Goal: Information Seeking & Learning: Find specific page/section

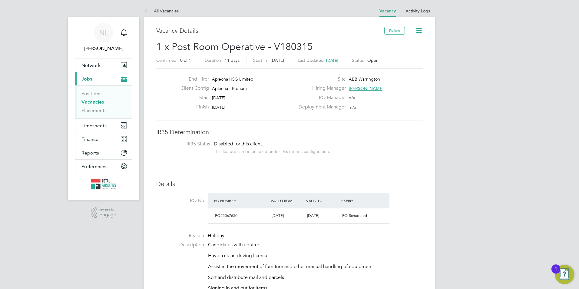
click at [148, 11] on icon at bounding box center [148, 12] width 8 height 8
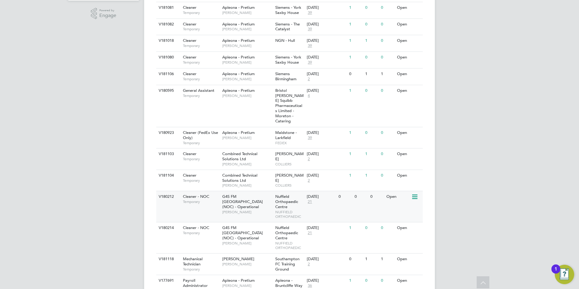
scroll to position [219, 0]
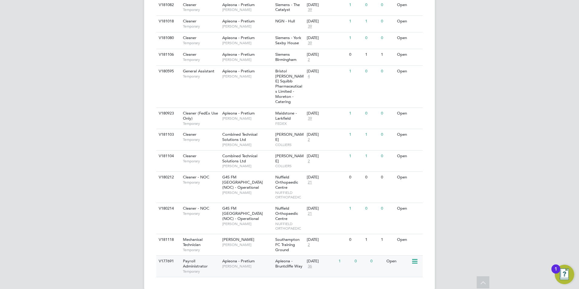
click at [284, 258] on span "Apleona - Bruntcliffe Way" at bounding box center [288, 263] width 27 height 10
click at [188, 258] on span "Payroll Administrator" at bounding box center [195, 263] width 25 height 10
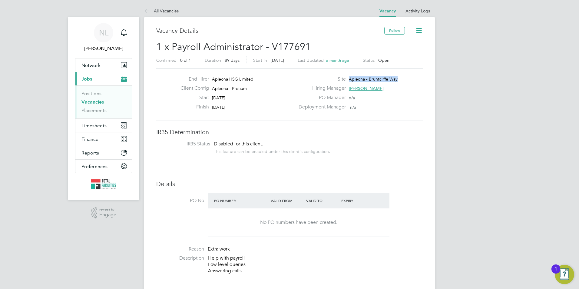
drag, startPoint x: 401, startPoint y: 78, endPoint x: 347, endPoint y: 77, distance: 54.2
click at [347, 77] on div "Site Apleona - Bruntcliffe Way" at bounding box center [360, 80] width 130 height 9
drag, startPoint x: 347, startPoint y: 77, endPoint x: 350, endPoint y: 77, distance: 3.6
copy span "Apleona - Bruntcliffe Way"
click at [91, 81] on span "Jobs" at bounding box center [86, 79] width 11 height 6
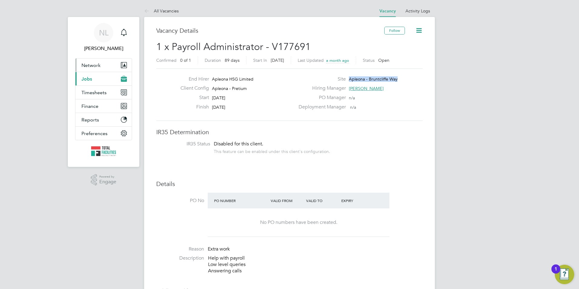
click at [92, 69] on button "Network" at bounding box center [103, 64] width 56 height 13
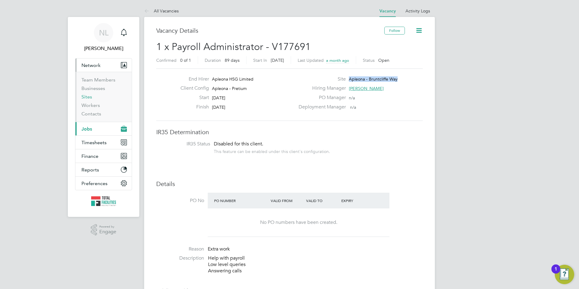
click at [87, 98] on link "Sites" at bounding box center [86, 97] width 11 height 6
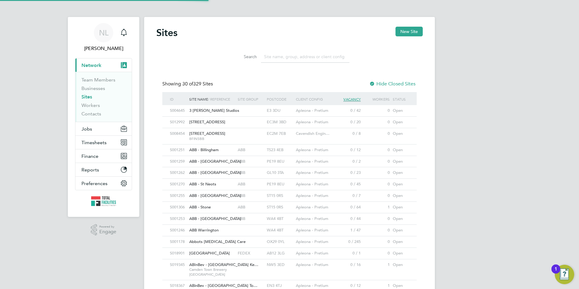
click at [273, 58] on input at bounding box center [305, 57] width 88 height 12
paste input "Apleona - Bruntcliffe Way"
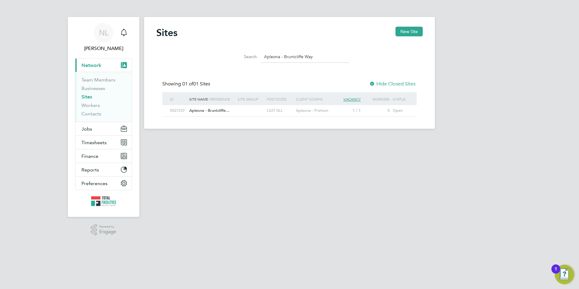
type input "Apleona - Bruntcliffe Way"
